Goal: Information Seeking & Learning: Compare options

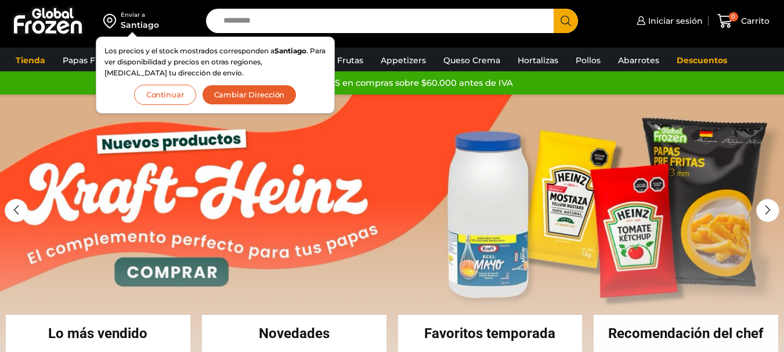
click at [160, 103] on button "Continuar" at bounding box center [165, 95] width 62 height 20
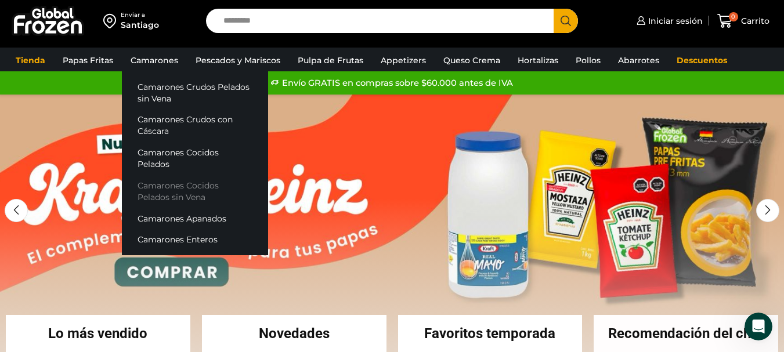
click at [186, 181] on link "Camarones Cocidos Pelados sin Vena" at bounding box center [195, 191] width 146 height 33
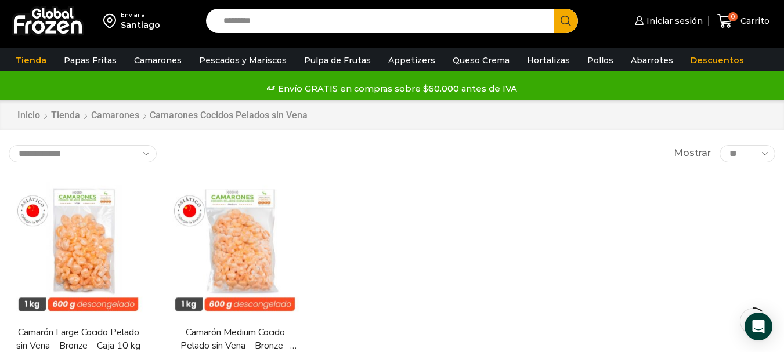
scroll to position [58, 0]
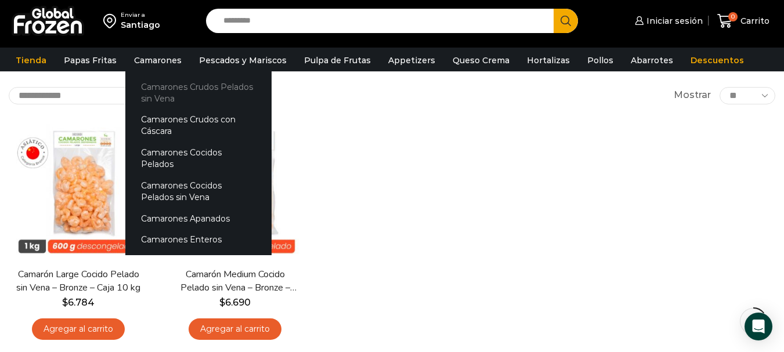
click at [161, 88] on link "Camarones Crudos Pelados sin Vena" at bounding box center [198, 92] width 146 height 33
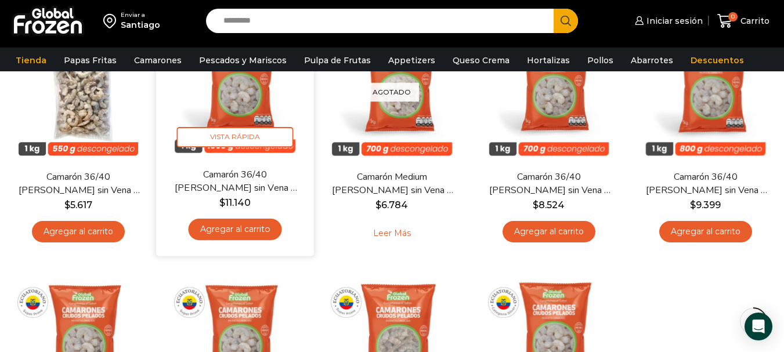
scroll to position [58, 0]
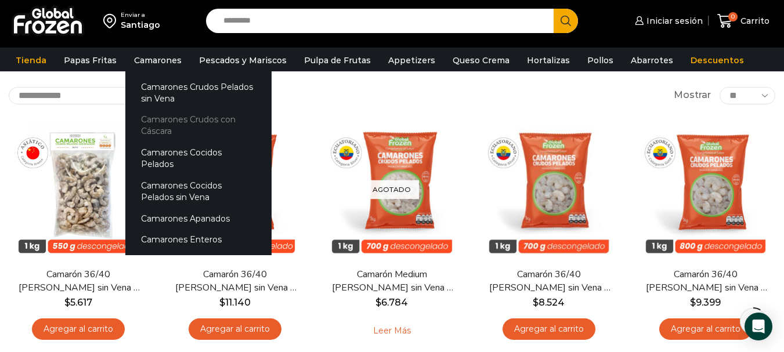
click at [176, 118] on link "Camarones Crudos con Cáscara" at bounding box center [198, 125] width 146 height 33
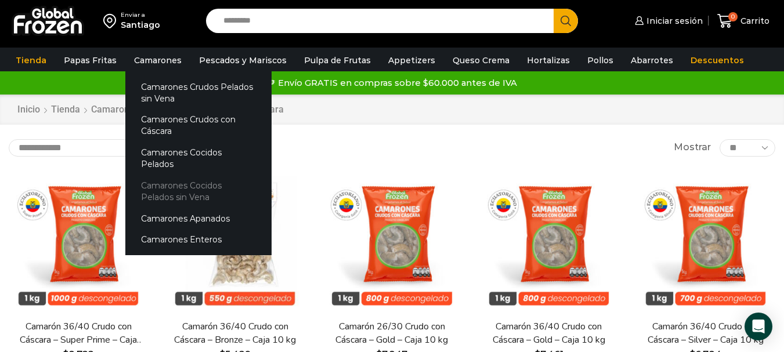
click at [186, 183] on link "Camarones Cocidos Pelados sin Vena" at bounding box center [198, 191] width 146 height 33
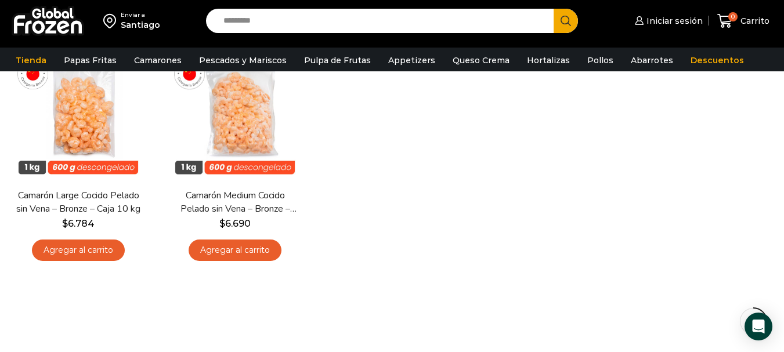
scroll to position [58, 0]
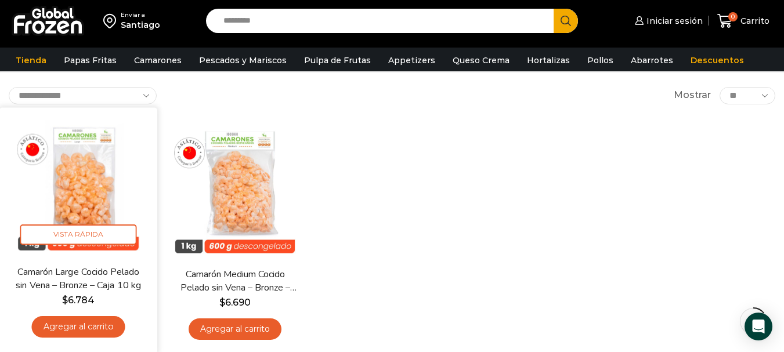
click at [96, 162] on img at bounding box center [78, 186] width 141 height 141
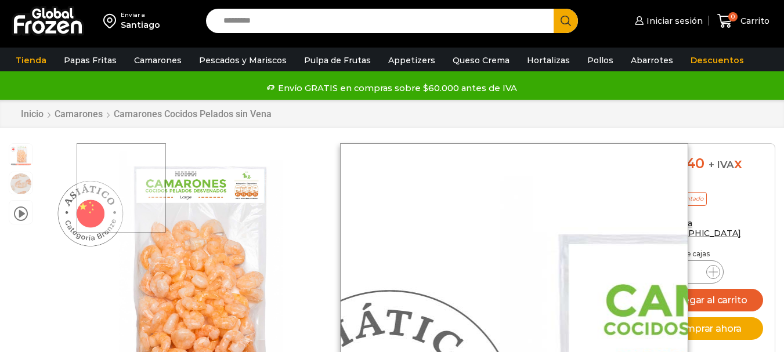
scroll to position [1, 0]
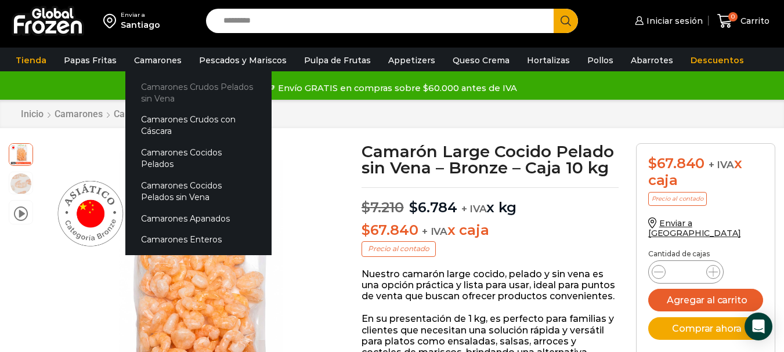
click at [173, 90] on link "Camarones Crudos Pelados sin Vena" at bounding box center [198, 92] width 146 height 33
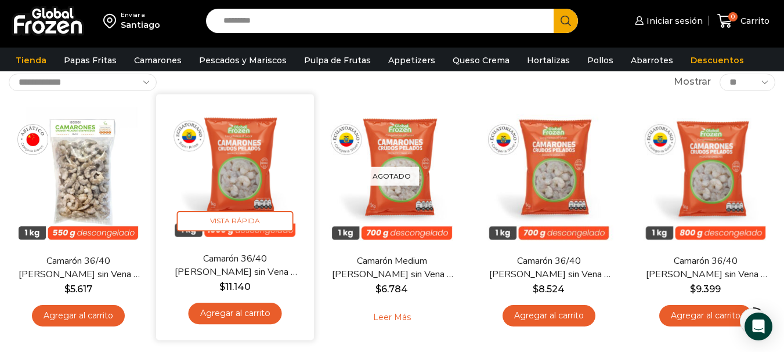
scroll to position [58, 0]
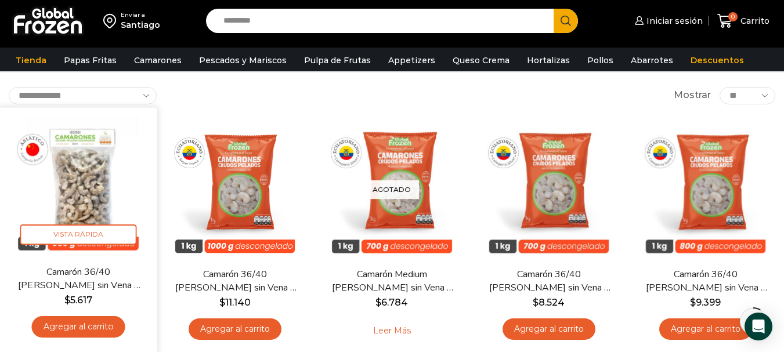
click at [96, 165] on img at bounding box center [78, 186] width 141 height 141
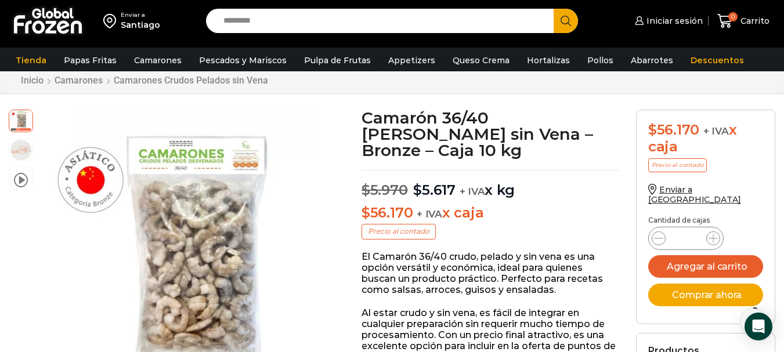
scroll to position [1, 0]
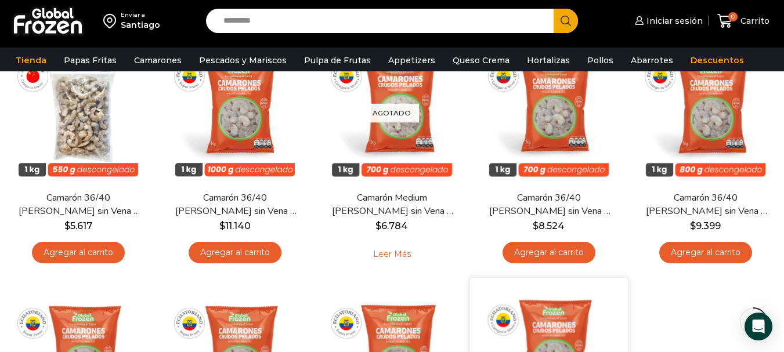
scroll to position [116, 0]
